Goal: Information Seeking & Learning: Learn about a topic

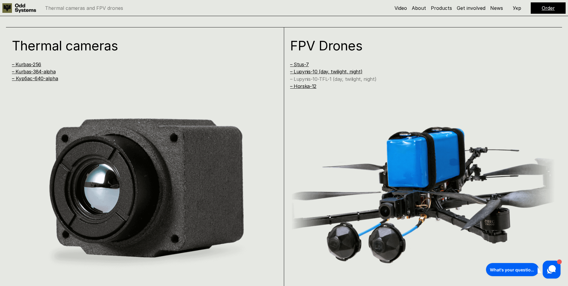
scroll to position [477, 0]
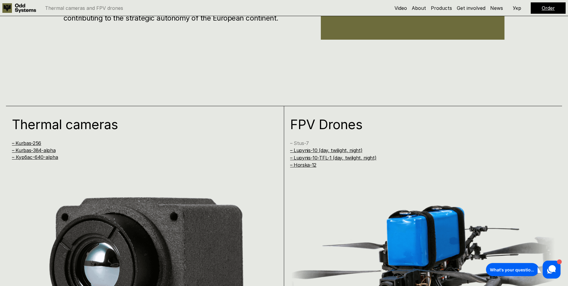
click at [302, 142] on link "– Stus-7" at bounding box center [299, 143] width 19 height 6
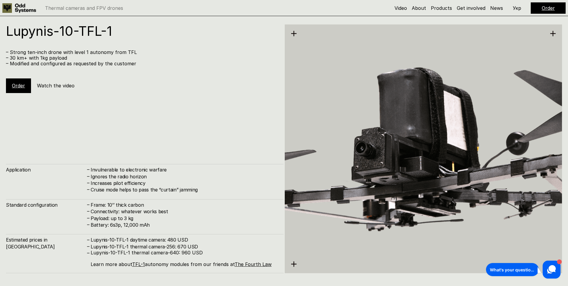
scroll to position [2280, 0]
click at [22, 89] on div "Order" at bounding box center [18, 86] width 25 height 14
click at [22, 88] on link "Order" at bounding box center [18, 86] width 13 height 6
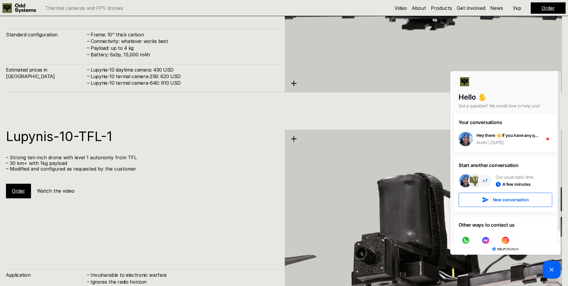
scroll to position [2191, 0]
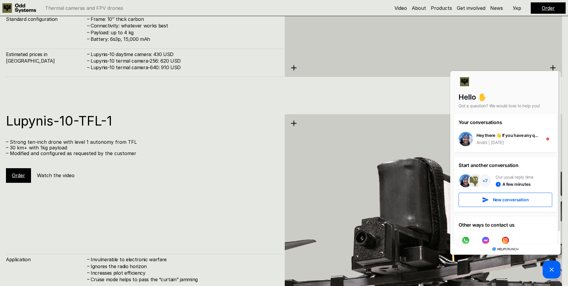
click at [215, 194] on div "Lupynis-10-TFL-1 – Strong ten-inch drone with level 1 autonomy from TFL – 30 km…" at bounding box center [144, 238] width 277 height 249
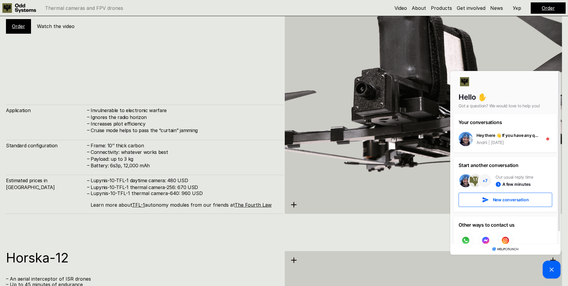
click at [173, 224] on div "Lupynis-10-TFL-1 – Strong ten-inch drone with level 1 autonomy from TFL – 30 km…" at bounding box center [284, 89] width 568 height 286
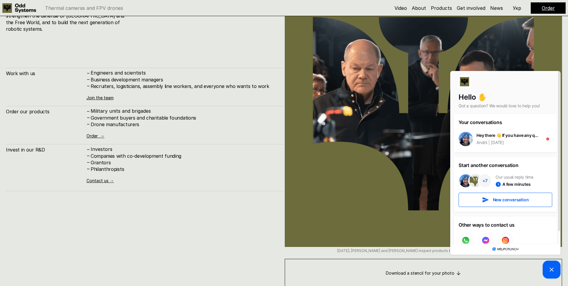
scroll to position [2905, 0]
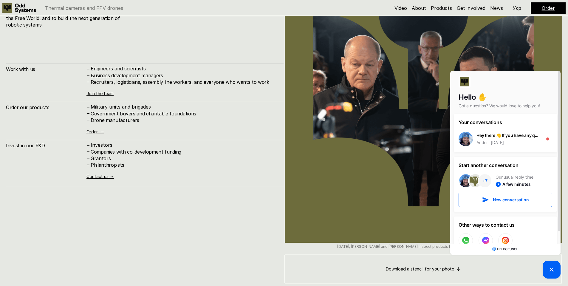
drag, startPoint x: 176, startPoint y: 225, endPoint x: 184, endPoint y: 233, distance: 11.4
click at [189, 225] on div "Get involved We are actively looking for exceptional professionals, defense pro…" at bounding box center [144, 129] width 277 height 307
click at [104, 128] on div "Work with us – Engineers and scientists – Business development managers – Recru…" at bounding box center [144, 124] width 277 height 123
click at [101, 128] on div "Work with us – Engineers and scientists – Business development managers – Recru…" at bounding box center [144, 124] width 277 height 123
click at [100, 129] on link "Order →" at bounding box center [95, 131] width 18 height 5
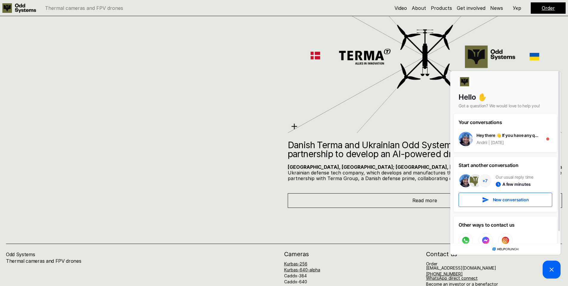
scroll to position [3293, 0]
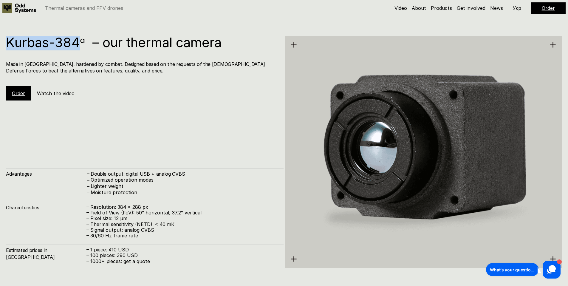
drag, startPoint x: 4, startPoint y: 40, endPoint x: 80, endPoint y: 43, distance: 76.7
click at [80, 43] on div "Kurbas-384ᵅ – our thermal camera Made in [GEOGRAPHIC_DATA], hardened by combat.…" at bounding box center [284, 143] width 568 height 286
copy h1 "Kurbas-384"
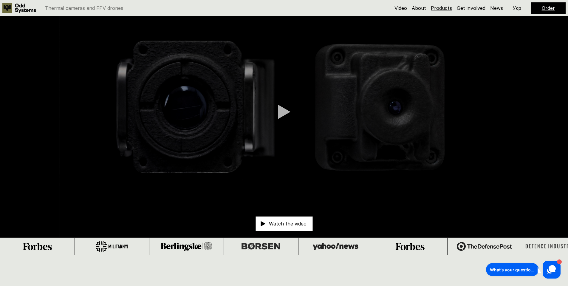
click at [435, 9] on link "Products" at bounding box center [441, 8] width 21 height 6
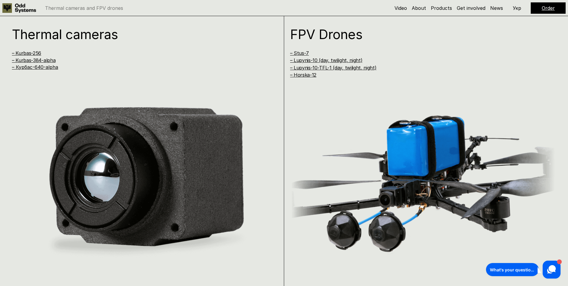
scroll to position [571, 0]
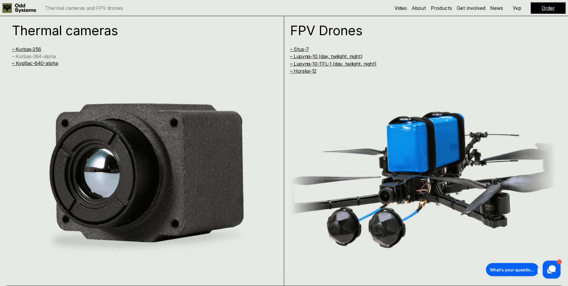
click at [40, 58] on link "– Kurbas-384-alpha" at bounding box center [34, 56] width 44 height 6
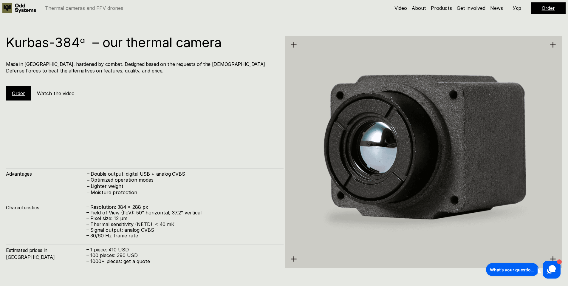
click at [421, 174] on img at bounding box center [423, 151] width 277 height 285
click at [397, 181] on img at bounding box center [423, 151] width 277 height 285
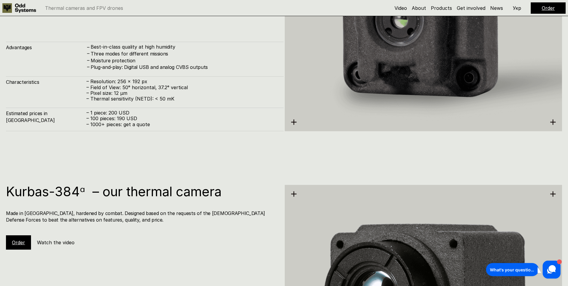
scroll to position [844, 0]
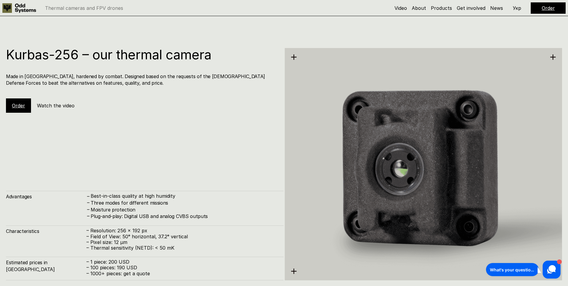
click at [361, 189] on img at bounding box center [423, 163] width 277 height 285
click at [18, 110] on div "Order" at bounding box center [18, 105] width 25 height 14
click at [18, 107] on link "Order" at bounding box center [18, 106] width 13 height 6
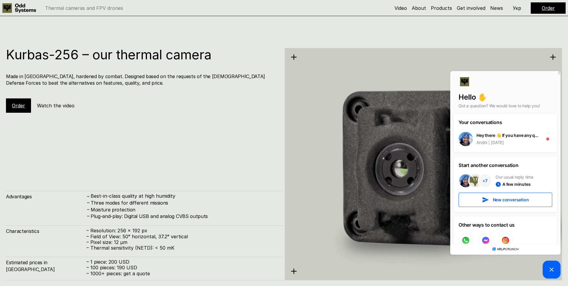
click at [18, 107] on link "Order" at bounding box center [18, 106] width 13 height 6
